Goal: Transaction & Acquisition: Purchase product/service

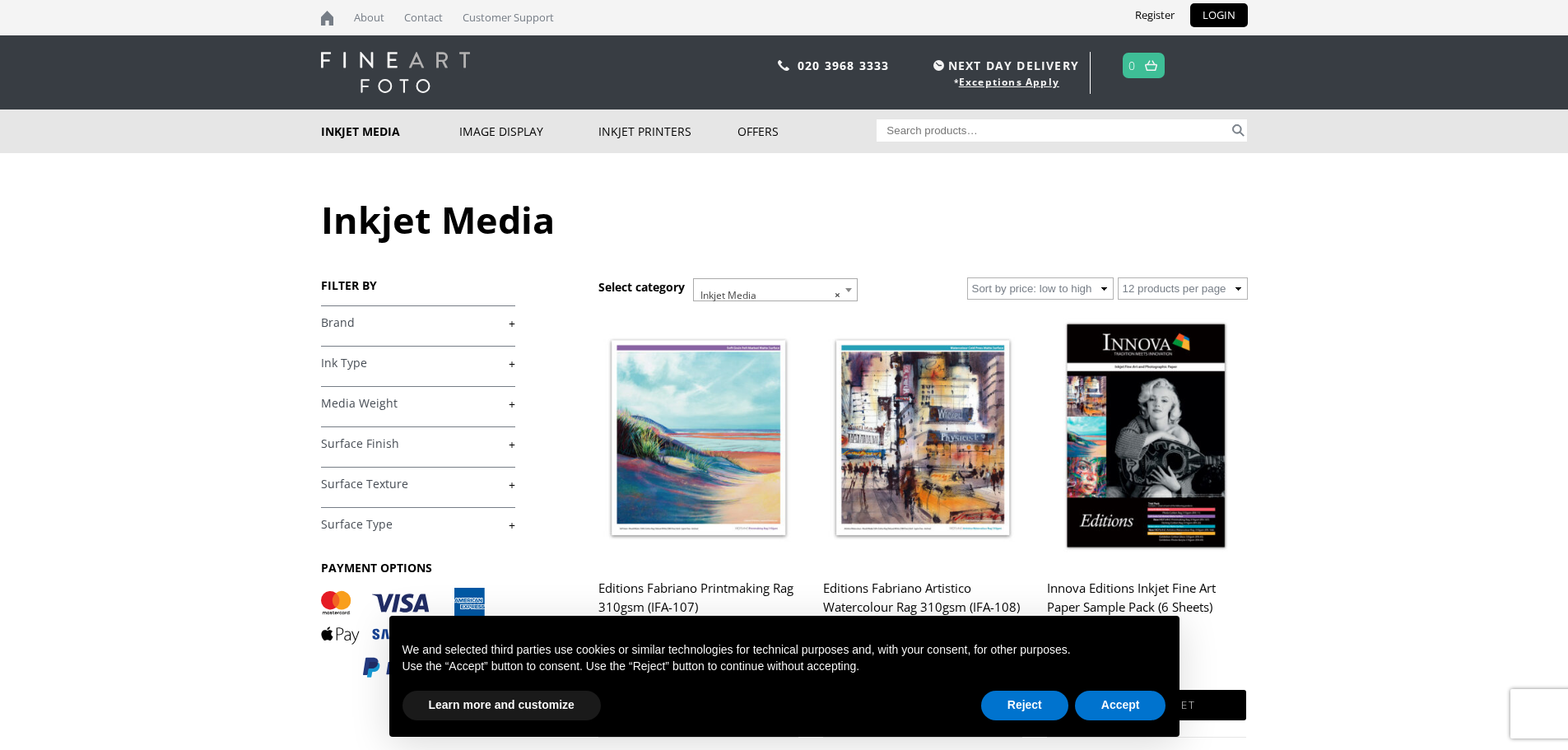
click at [919, 127] on input "Search for:" at bounding box center [1052, 130] width 352 height 22
type input "Innova"
click at [1242, 136] on button "Search" at bounding box center [1237, 130] width 18 height 22
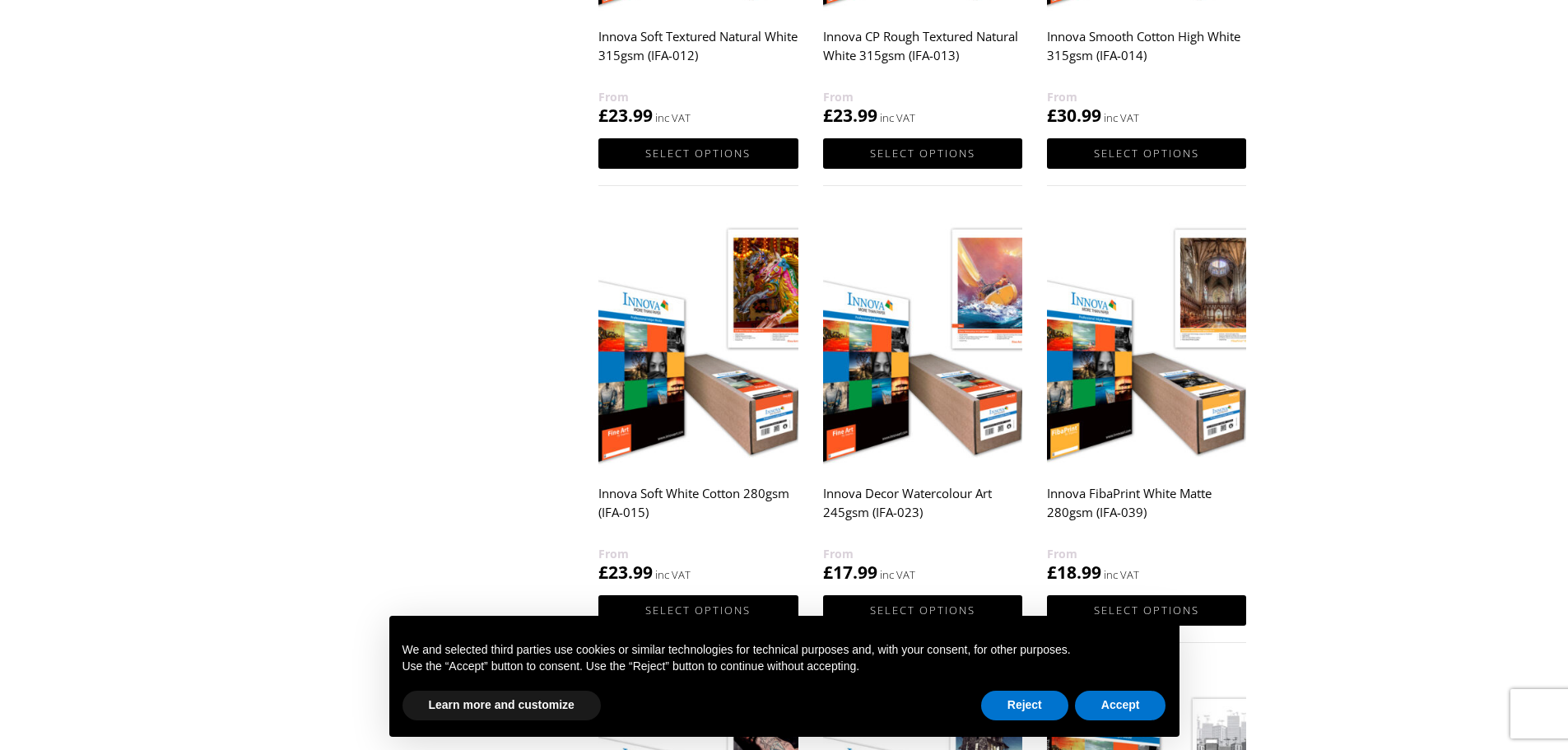
scroll to position [987, 0]
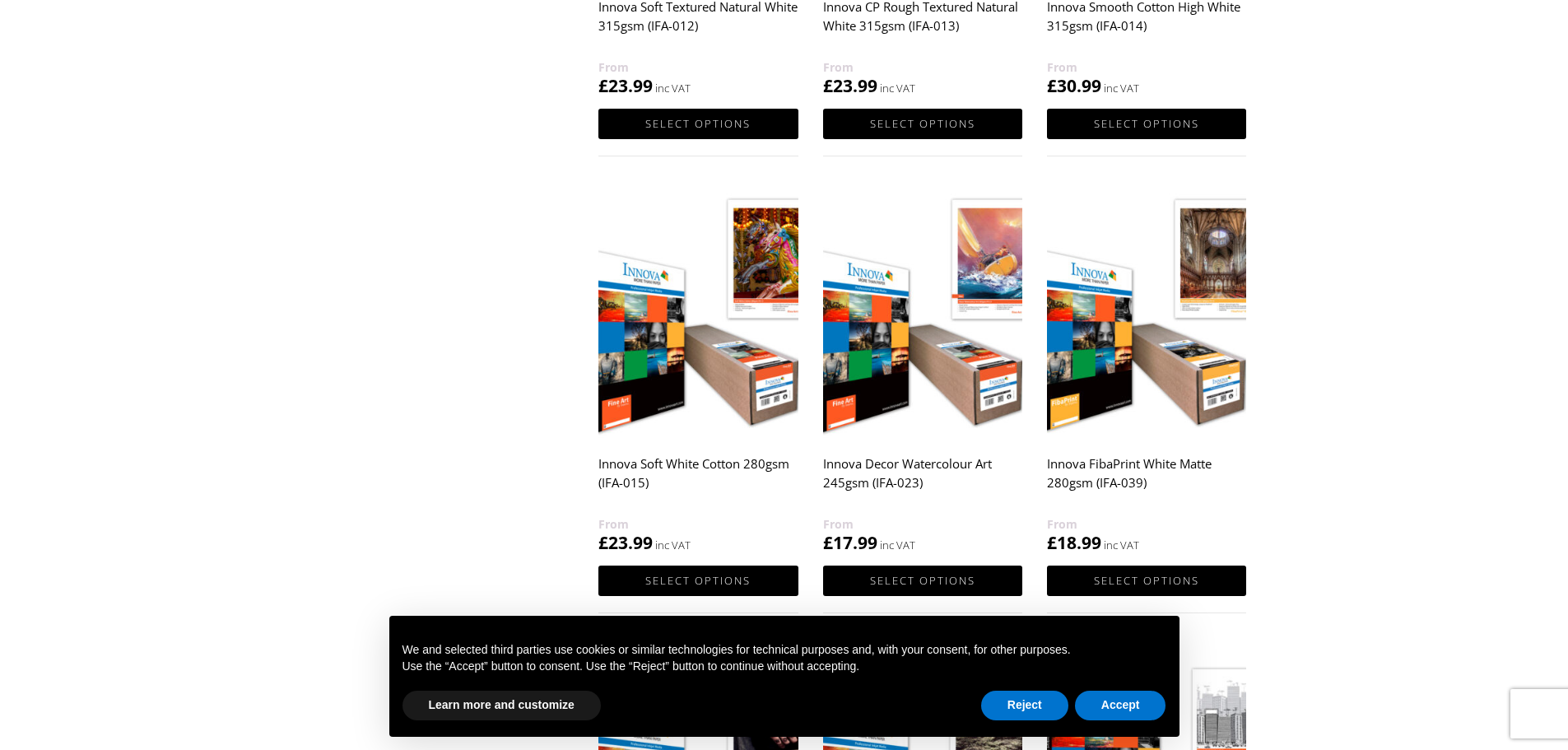
click at [720, 365] on img at bounding box center [697, 313] width 199 height 249
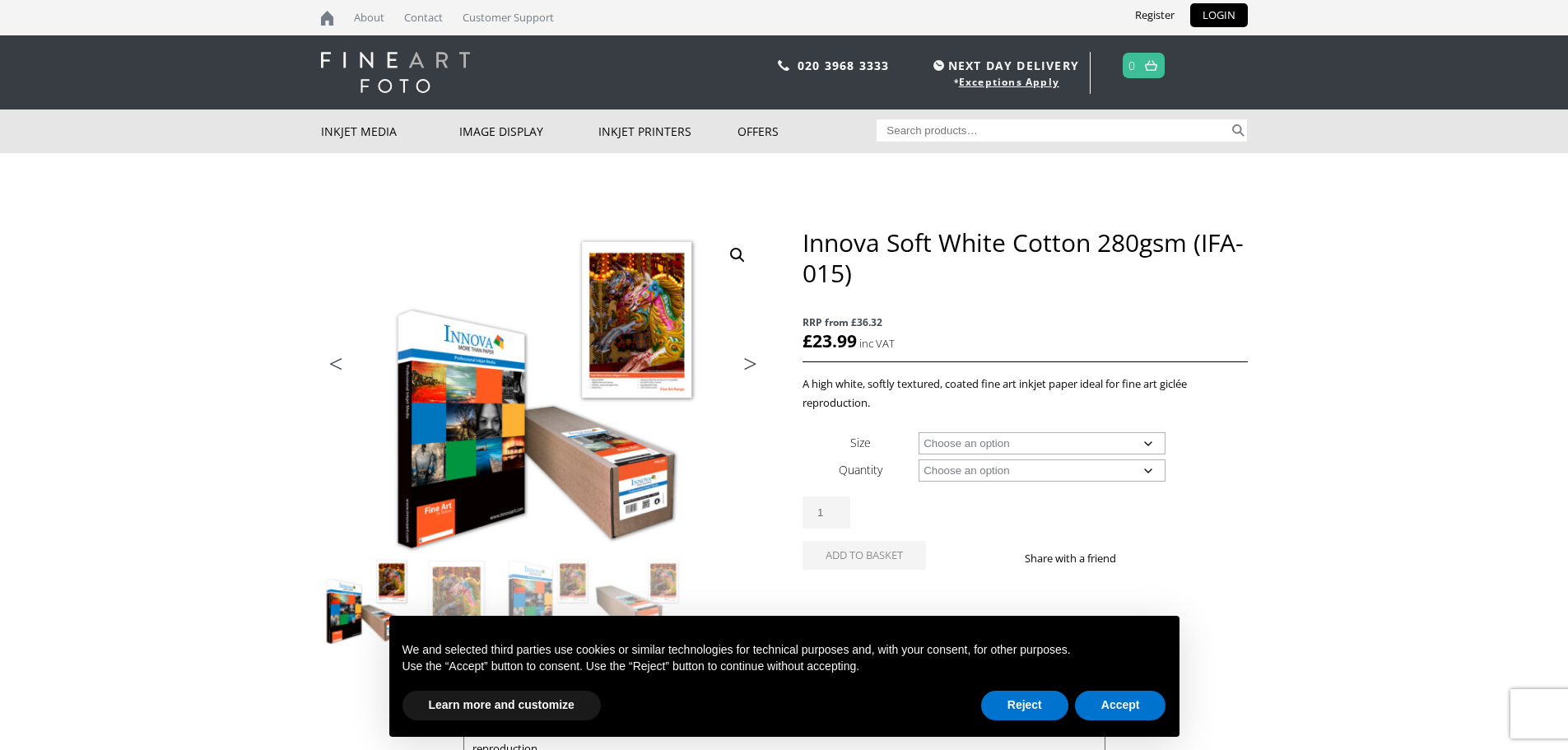
click at [991, 441] on select "Choose an option A4 Sheet A3 Sheet A3+ Sheet A2 Sheet 17" Wide Roll 24" Wide Ro…" at bounding box center [1042, 443] width 247 height 22
click at [918, 432] on select "Choose an option A4 Sheet A3 Sheet A3+ Sheet A2 Sheet 17" Wide Roll 24" Wide Ro…" at bounding box center [1042, 443] width 247 height 22
select select "a2-sheet"
click at [1147, 475] on select "Choose an option 25 Sheets" at bounding box center [1042, 470] width 247 height 22
select select "25-sheets"
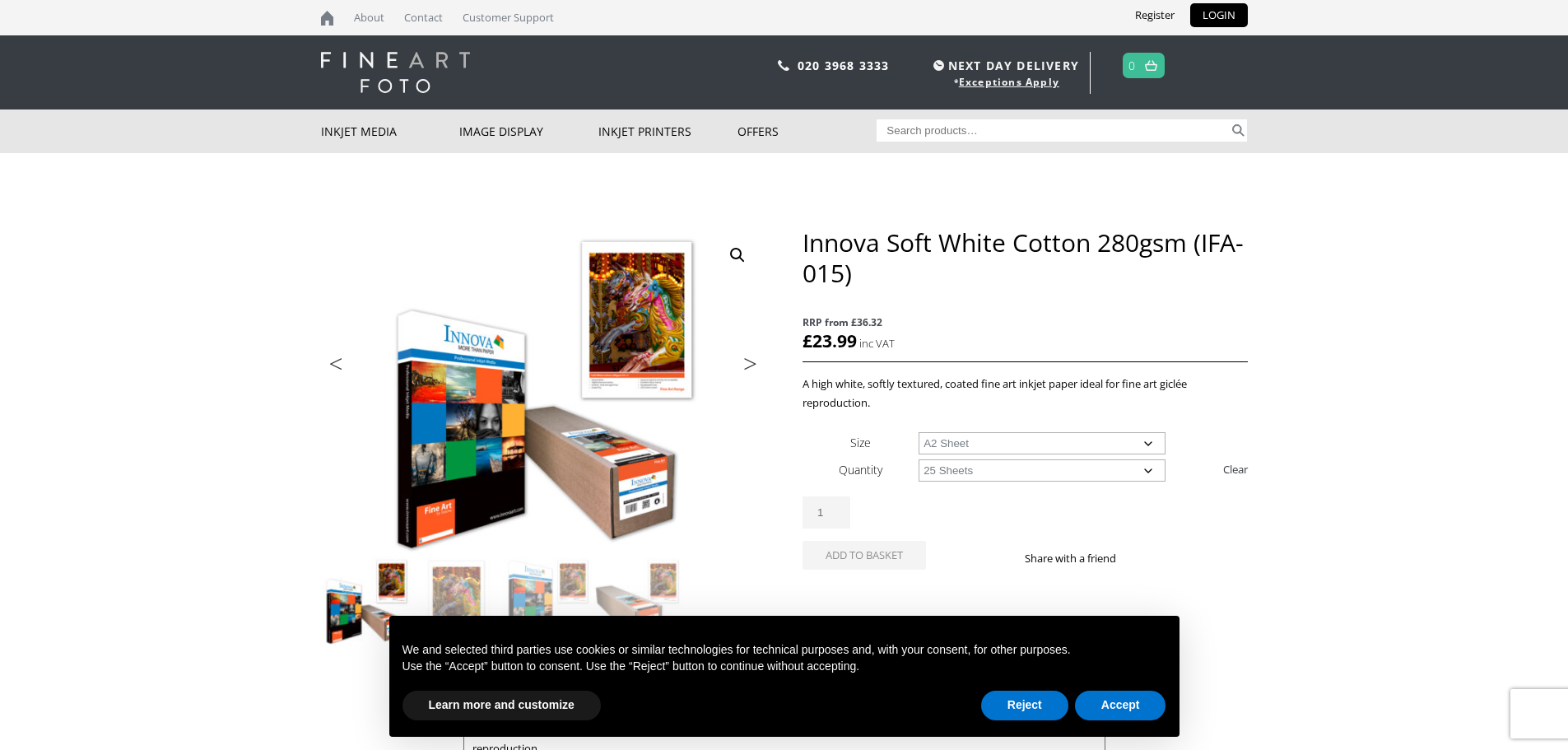
click at [918, 459] on select "Choose an option 25 Sheets" at bounding box center [1042, 470] width 247 height 22
